Goal: Task Accomplishment & Management: Use online tool/utility

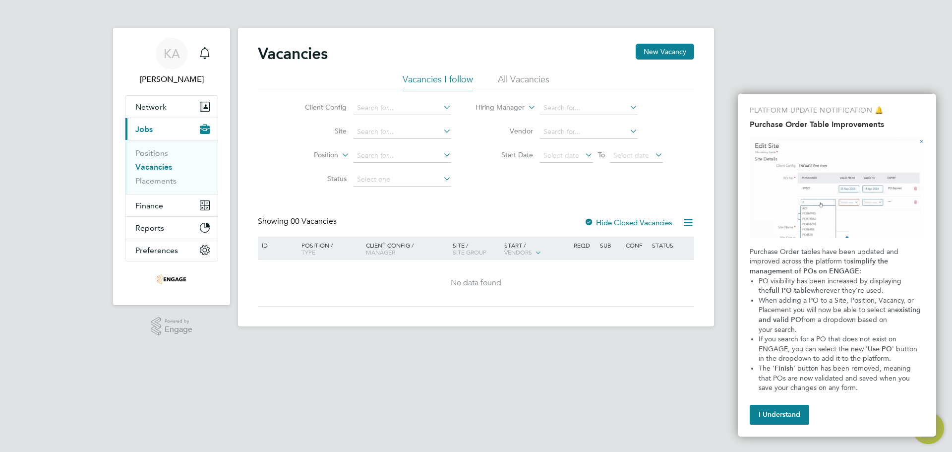
click at [499, 80] on li "All Vacancies" at bounding box center [524, 82] width 52 height 18
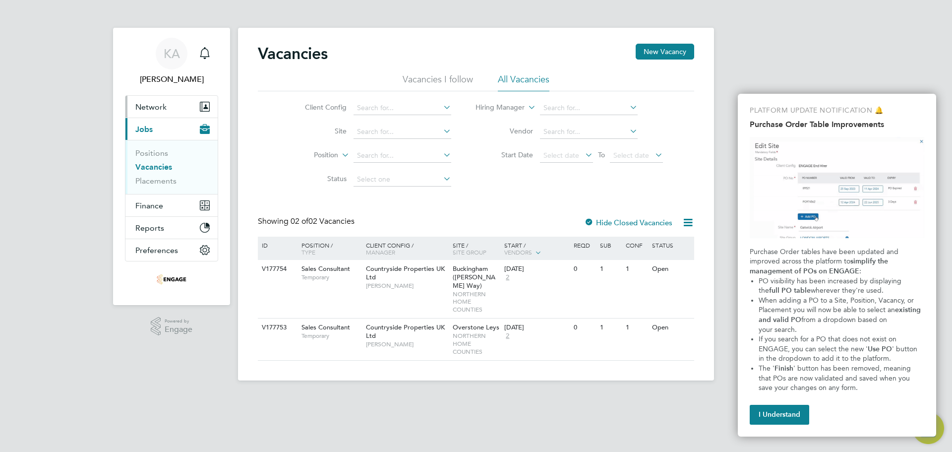
click at [161, 107] on span "Network" at bounding box center [150, 106] width 31 height 9
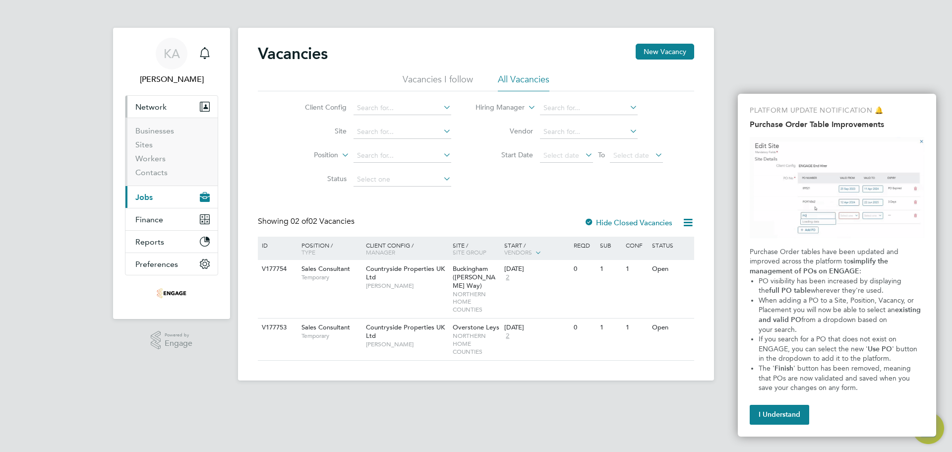
click at [156, 195] on button "Current page: Jobs" at bounding box center [171, 197] width 92 height 22
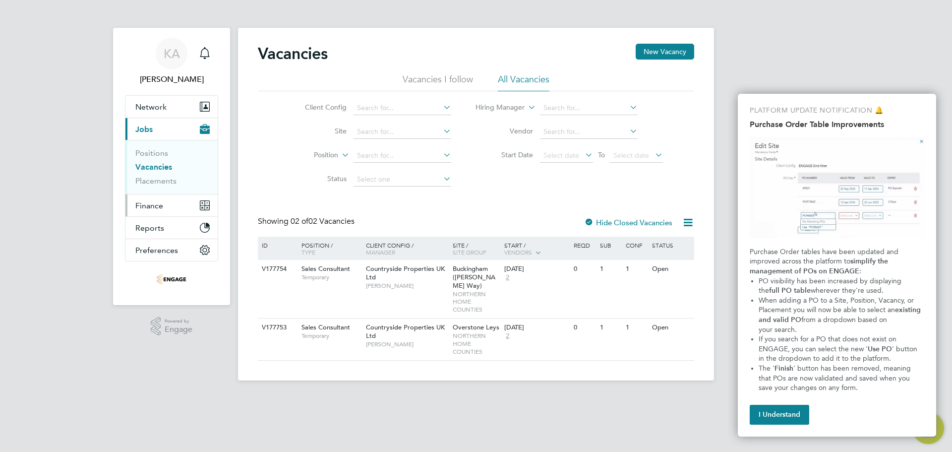
click at [164, 203] on button "Finance" at bounding box center [171, 205] width 92 height 22
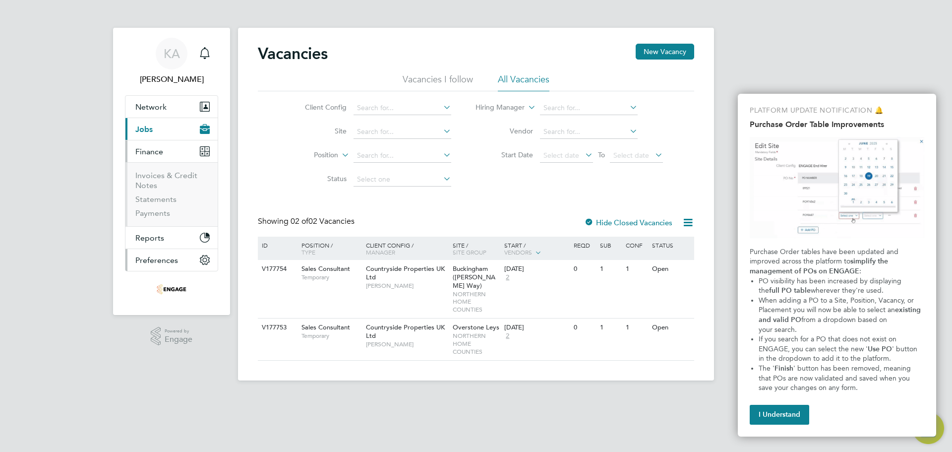
click at [163, 267] on button "Preferences" at bounding box center [171, 260] width 92 height 22
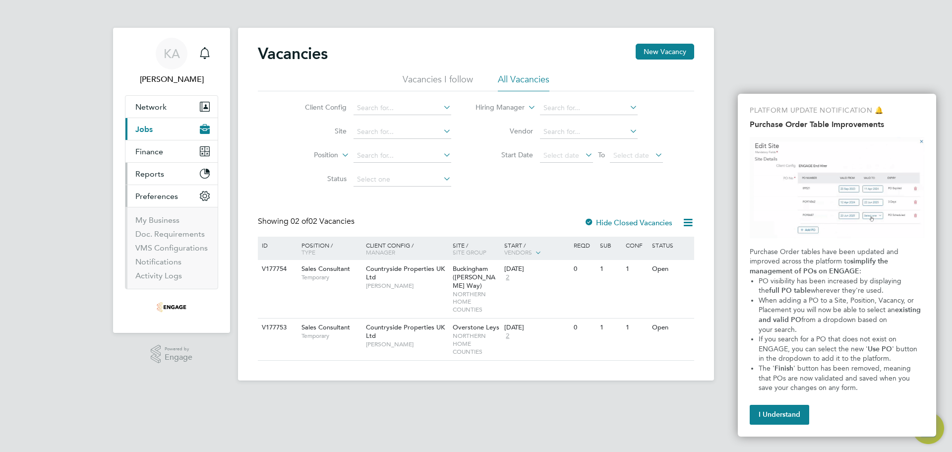
click at [174, 173] on button "Reports" at bounding box center [171, 174] width 92 height 22
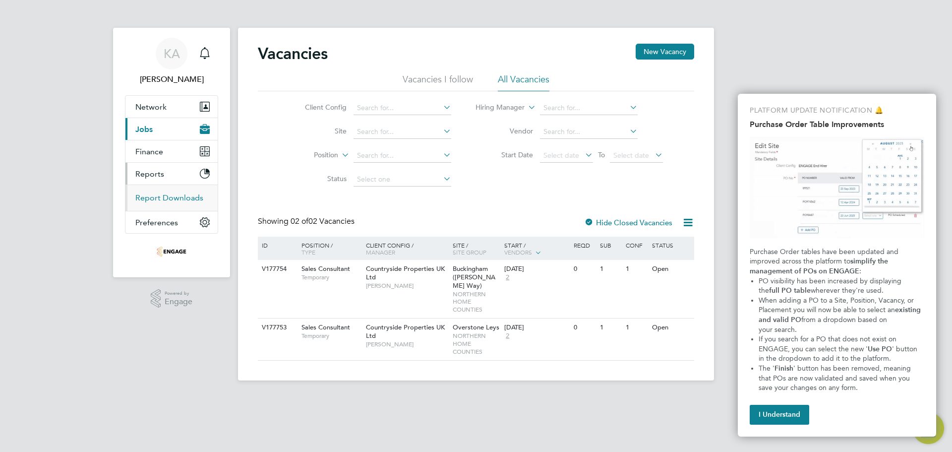
click at [175, 199] on link "Report Downloads" at bounding box center [169, 197] width 68 height 9
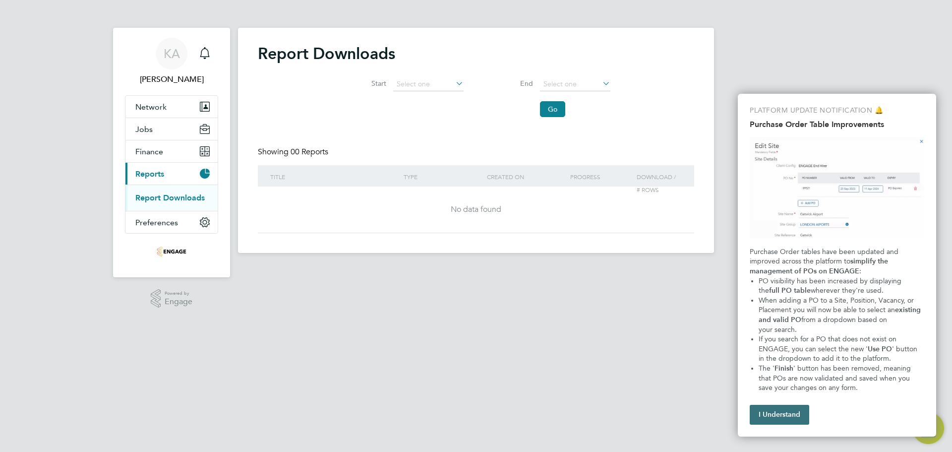
click at [754, 417] on button "I Understand" at bounding box center [778, 414] width 59 height 20
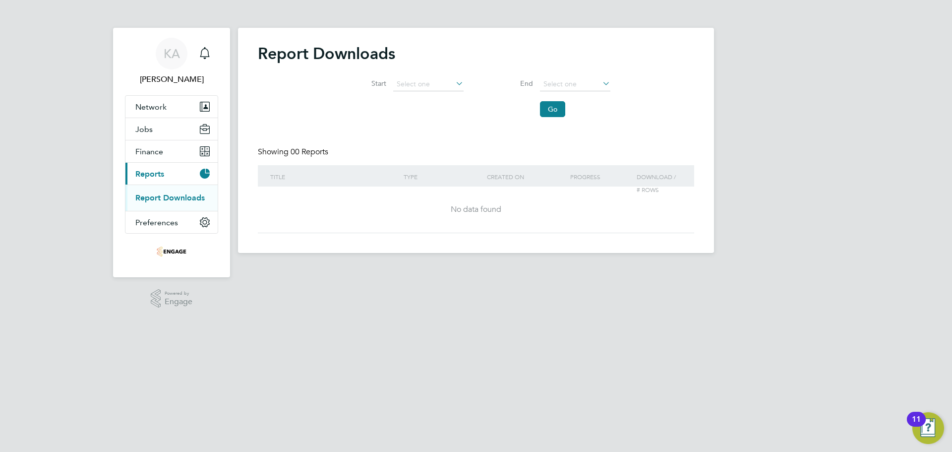
click at [928, 427] on img "Open Resource Center, 11 new notifications" at bounding box center [928, 428] width 32 height 32
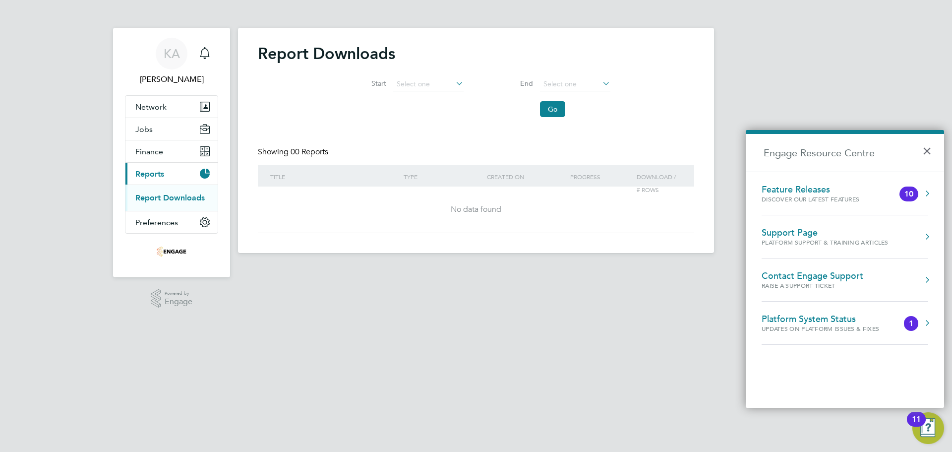
click at [812, 234] on div "Support Page" at bounding box center [824, 232] width 127 height 11
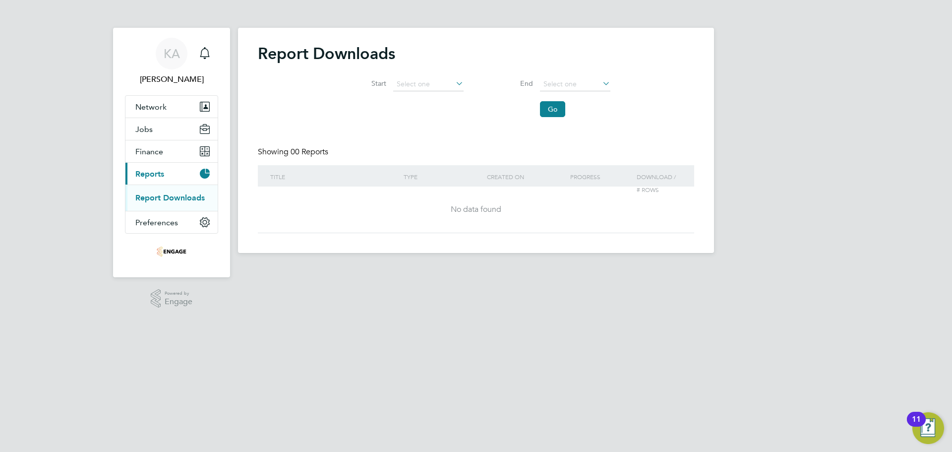
drag, startPoint x: 187, startPoint y: 3, endPoint x: 93, endPoint y: 47, distance: 103.8
click at [93, 47] on div "KA [PERSON_NAME] Notifications Applications: Network Businesses Sites Workers C…" at bounding box center [476, 134] width 952 height 269
click at [155, 147] on span "Finance" at bounding box center [149, 151] width 28 height 9
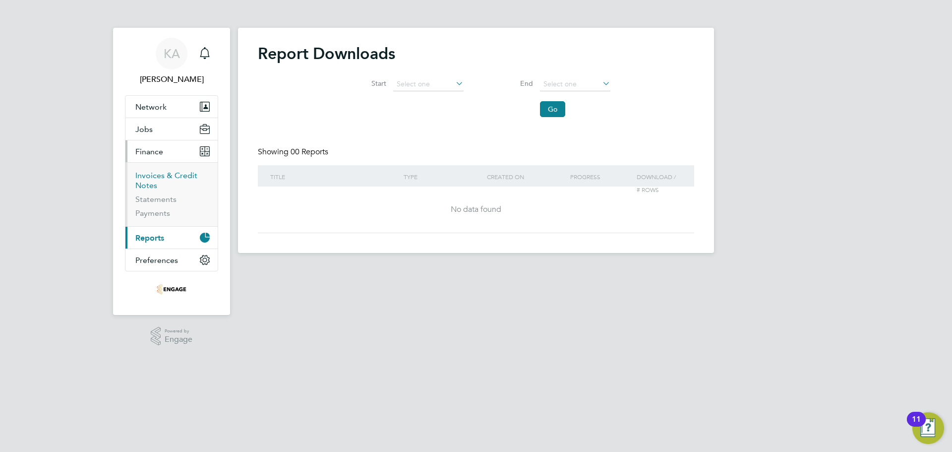
click at [152, 178] on link "Invoices & Credit Notes" at bounding box center [166, 180] width 62 height 19
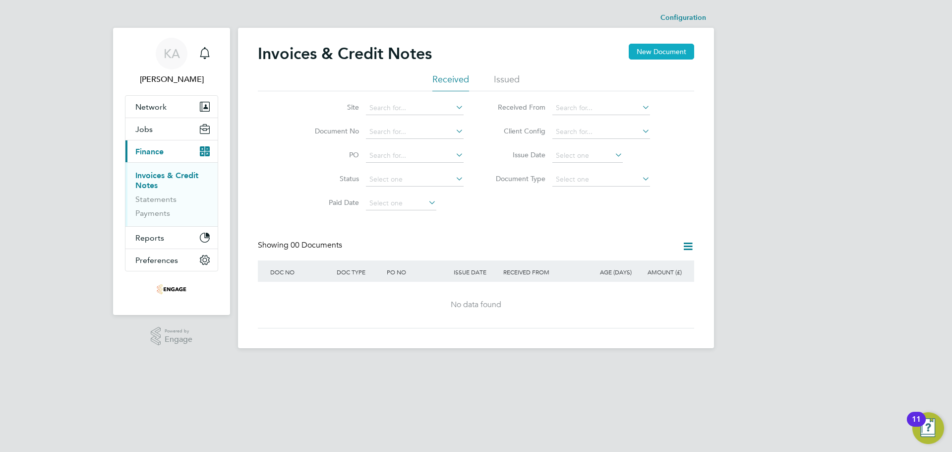
click at [649, 53] on button "New Document" at bounding box center [661, 52] width 65 height 16
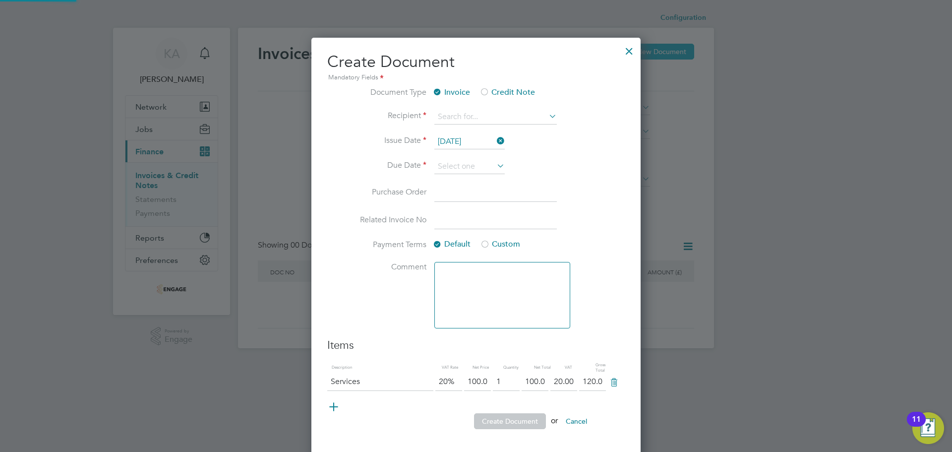
scroll to position [421, 330]
click at [473, 113] on input at bounding box center [495, 117] width 122 height 15
click at [631, 50] on div at bounding box center [629, 49] width 18 height 18
